Goal: Task Accomplishment & Management: Manage account settings

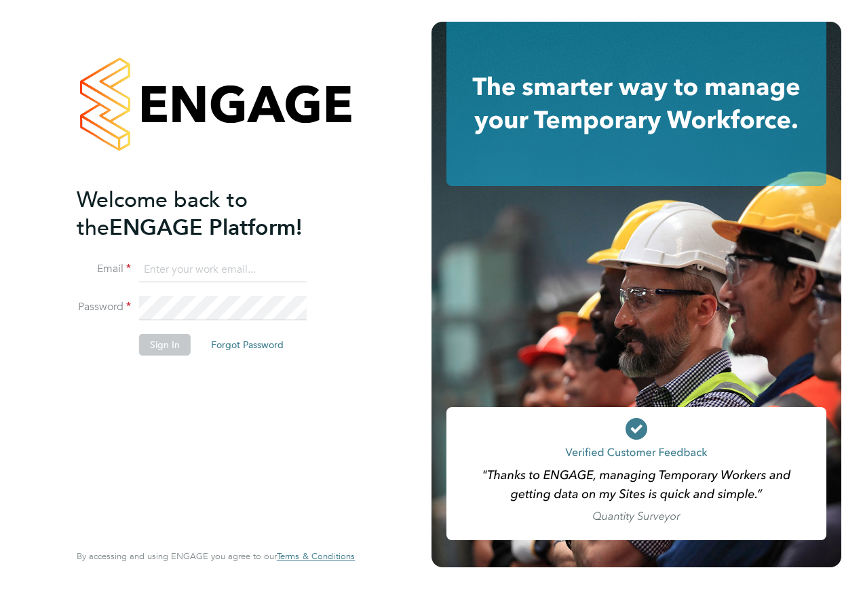
click at [200, 263] on input at bounding box center [223, 270] width 168 height 24
type input "[EMAIL_ADDRESS][PERSON_NAME][DOMAIN_NAME]"
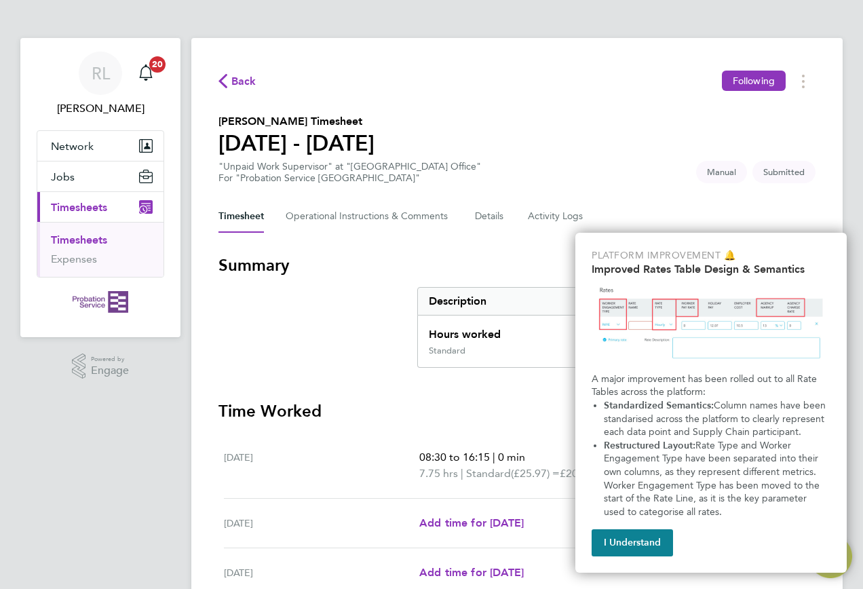
click at [651, 537] on button "I Understand" at bounding box center [632, 542] width 81 height 27
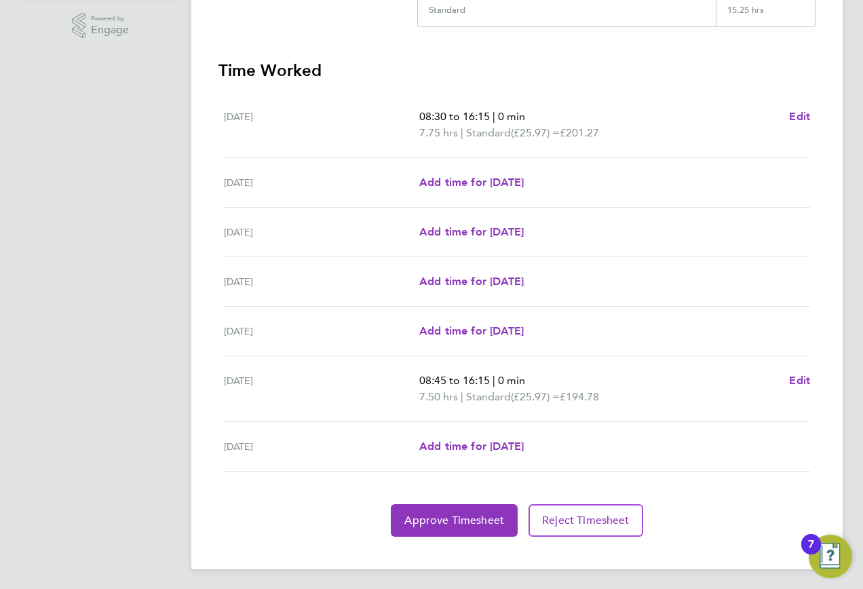
scroll to position [343, 0]
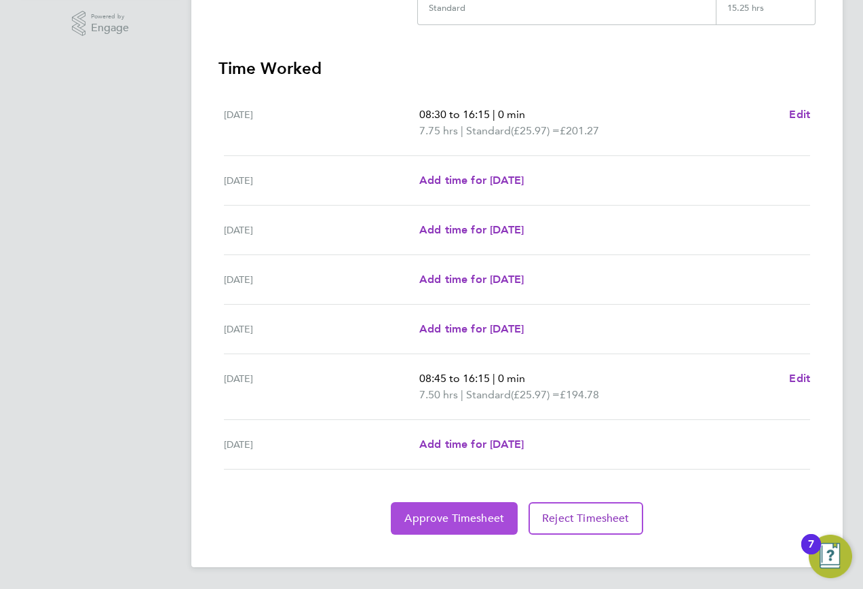
click at [460, 519] on span "Approve Timesheet" at bounding box center [455, 519] width 100 height 14
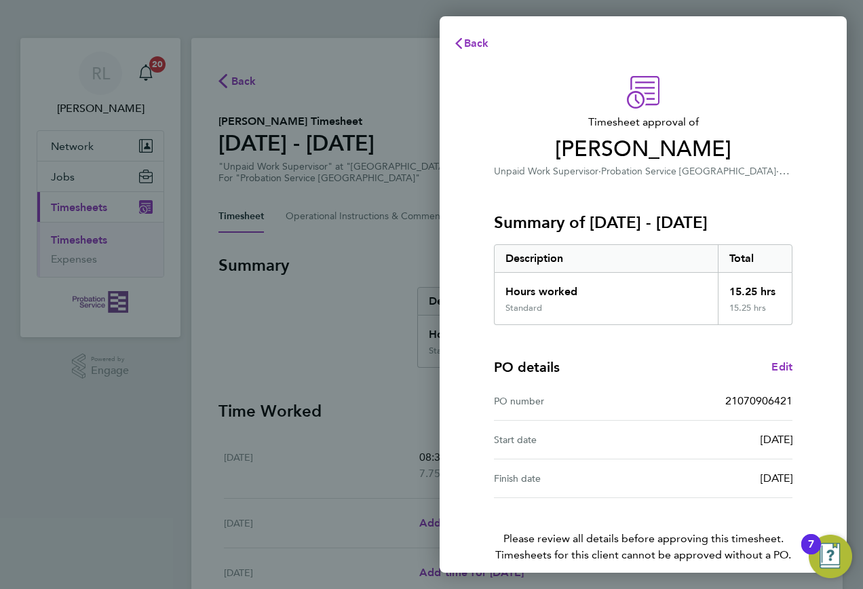
scroll to position [61, 0]
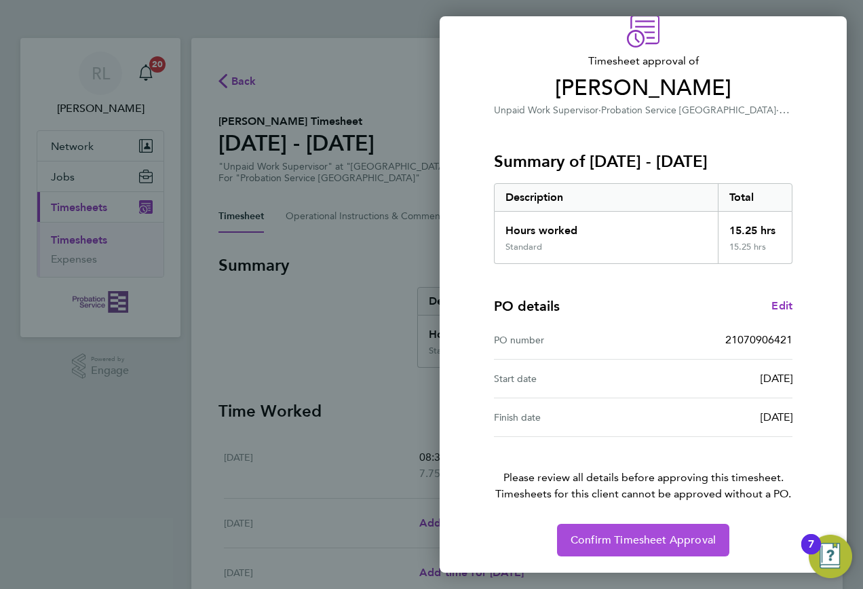
click at [664, 536] on span "Confirm Timesheet Approval" at bounding box center [643, 540] width 145 height 14
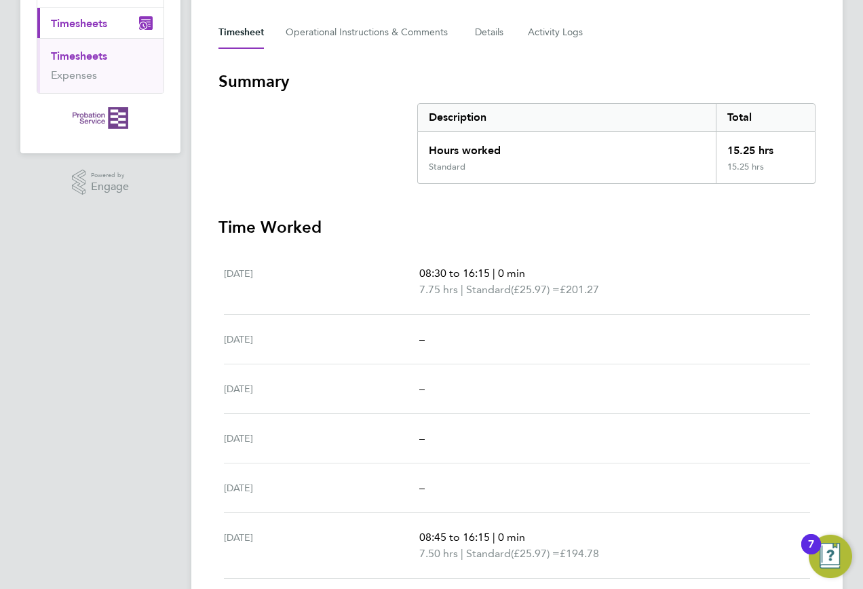
scroll to position [6, 0]
